Goal: Find contact information: Find contact information

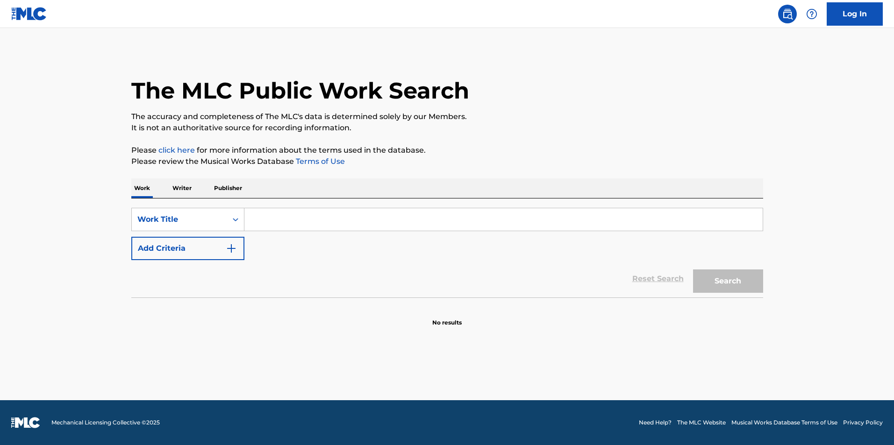
click at [334, 213] on input "Search Form" at bounding box center [503, 219] width 518 height 22
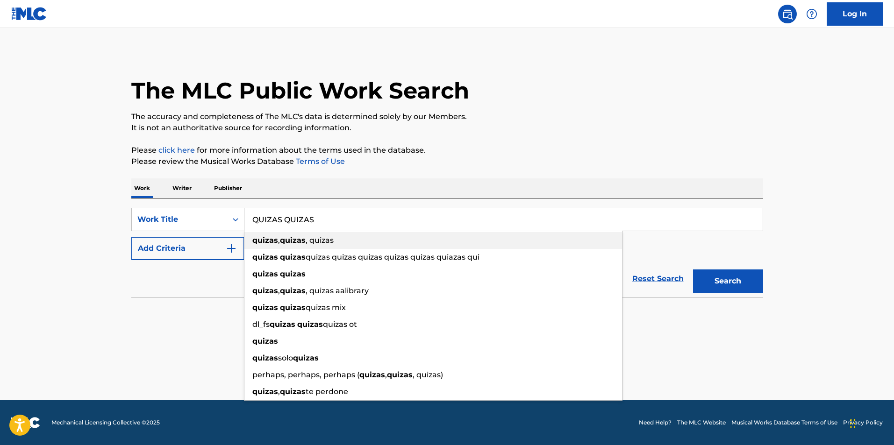
click at [318, 242] on span ", quizas" at bounding box center [320, 240] width 28 height 9
type input "quizas, quizas, quizas"
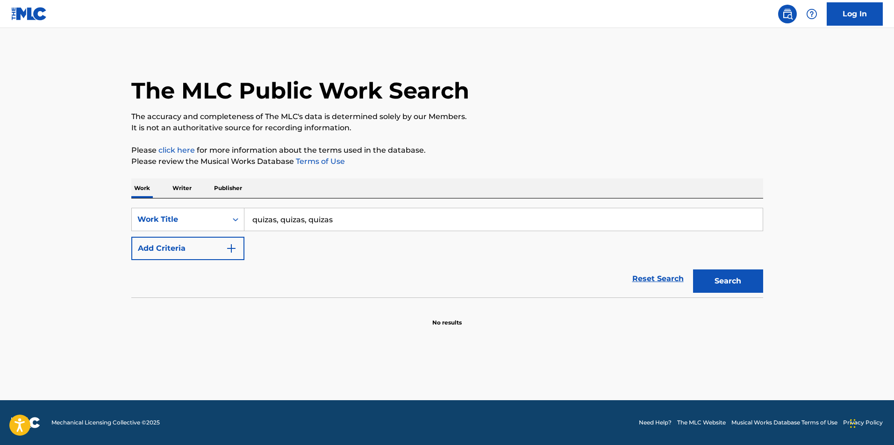
click at [230, 245] on img "Search Form" at bounding box center [231, 248] width 11 height 11
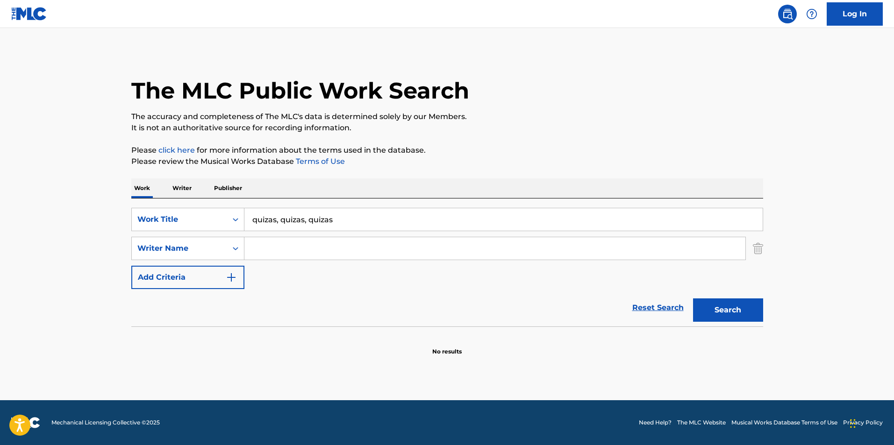
click at [259, 251] on input "Search Form" at bounding box center [494, 248] width 501 height 22
click at [693, 299] on button "Search" at bounding box center [728, 310] width 70 height 23
drag, startPoint x: 271, startPoint y: 248, endPoint x: 278, endPoint y: 254, distance: 9.6
click at [274, 249] on input "[PERSON_NAME]" at bounding box center [494, 248] width 501 height 22
click at [274, 251] on input "[PERSON_NAME]" at bounding box center [494, 248] width 501 height 22
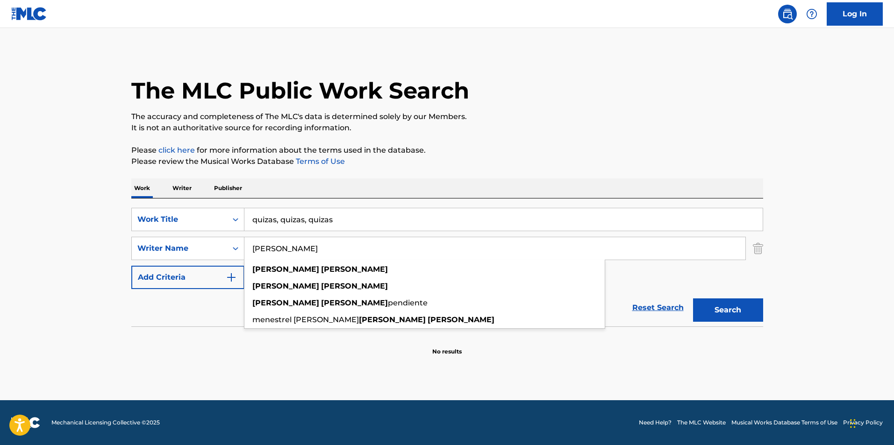
type input "[PERSON_NAME]"
click at [733, 315] on button "Search" at bounding box center [728, 310] width 70 height 23
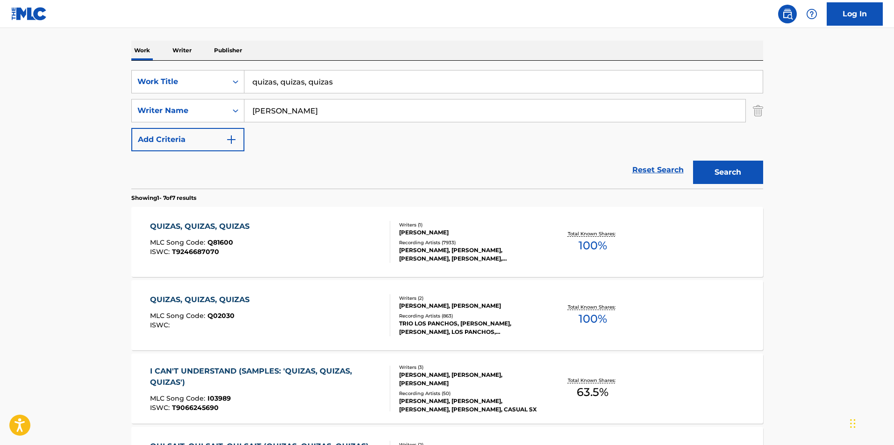
scroll to position [140, 0]
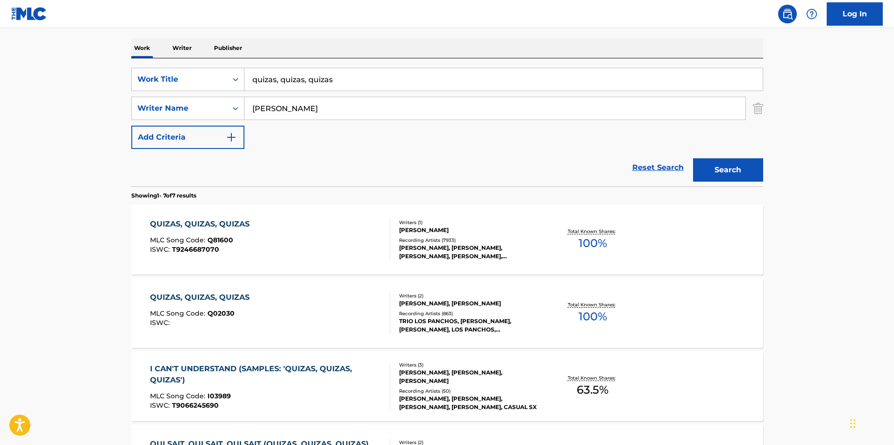
click at [260, 284] on div "QUIZAS, [PERSON_NAME], QUIZAS MLC Song Code : Q02030 ISWC : Writers ( 2 ) [PERS…" at bounding box center [447, 313] width 632 height 70
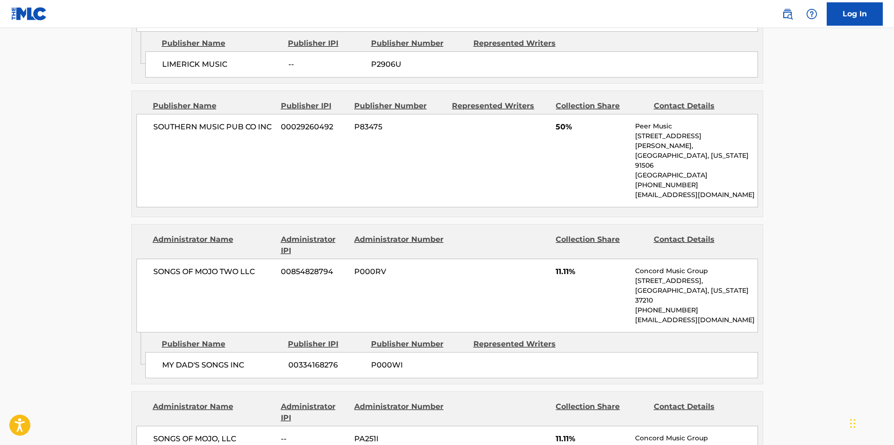
scroll to position [795, 0]
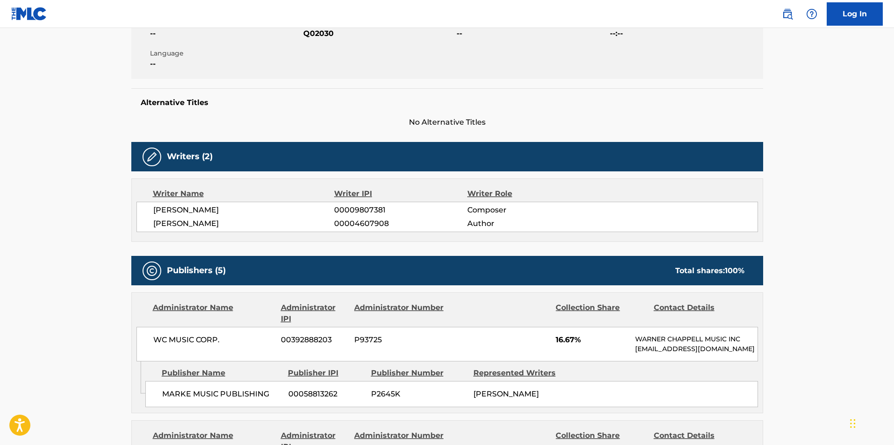
scroll to position [140, 0]
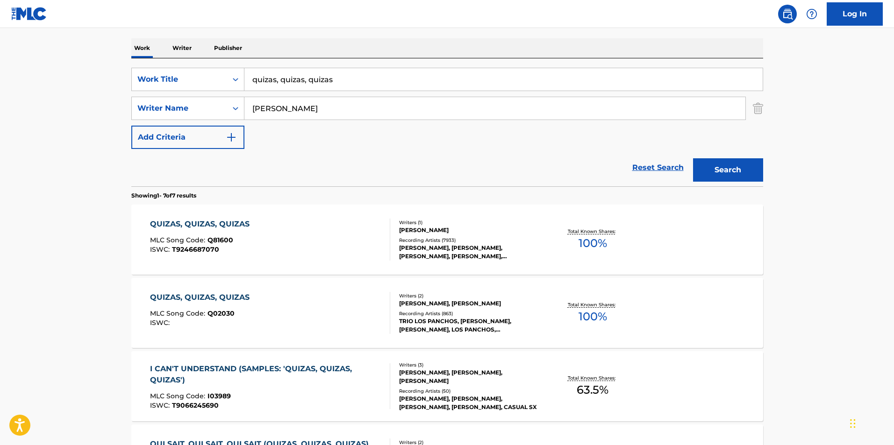
click at [290, 229] on div "QUIZAS, QUIZAS, QUIZAS MLC Song Code : Q81600 ISWC : T9246687070" at bounding box center [270, 240] width 240 height 42
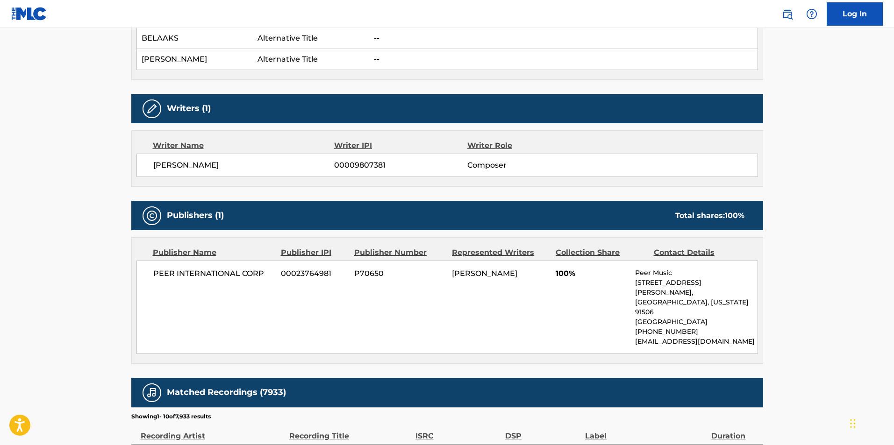
scroll to position [421, 0]
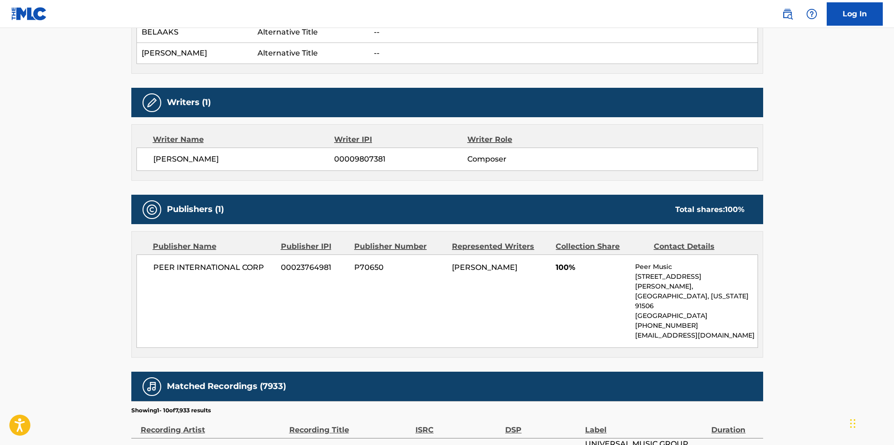
drag, startPoint x: 636, startPoint y: 306, endPoint x: 647, endPoint y: 315, distance: 13.7
click at [647, 331] on p "[EMAIL_ADDRESS][DOMAIN_NAME]" at bounding box center [696, 336] width 122 height 10
copy p "[EMAIL_ADDRESS][DOMAIN_NAME]"
